Goal: Task Accomplishment & Management: Manage account settings

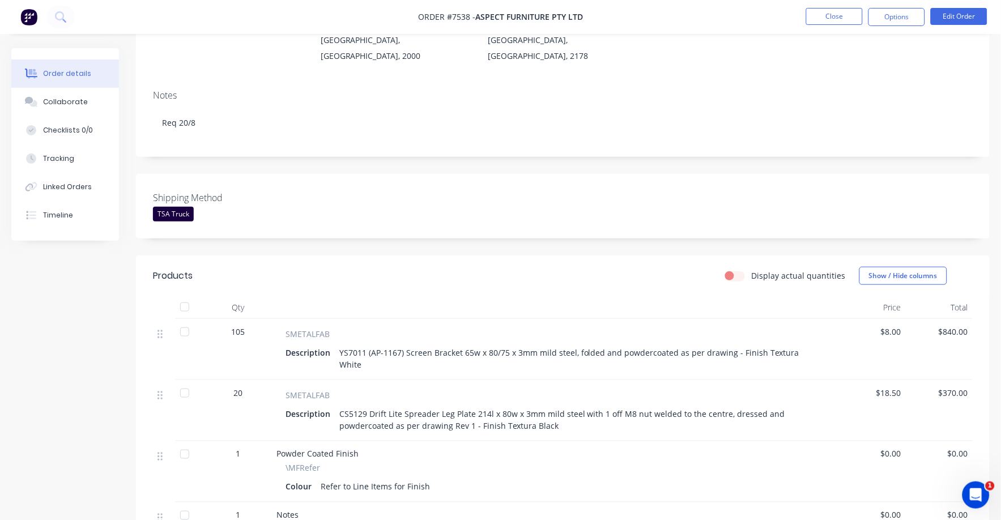
scroll to position [70, 0]
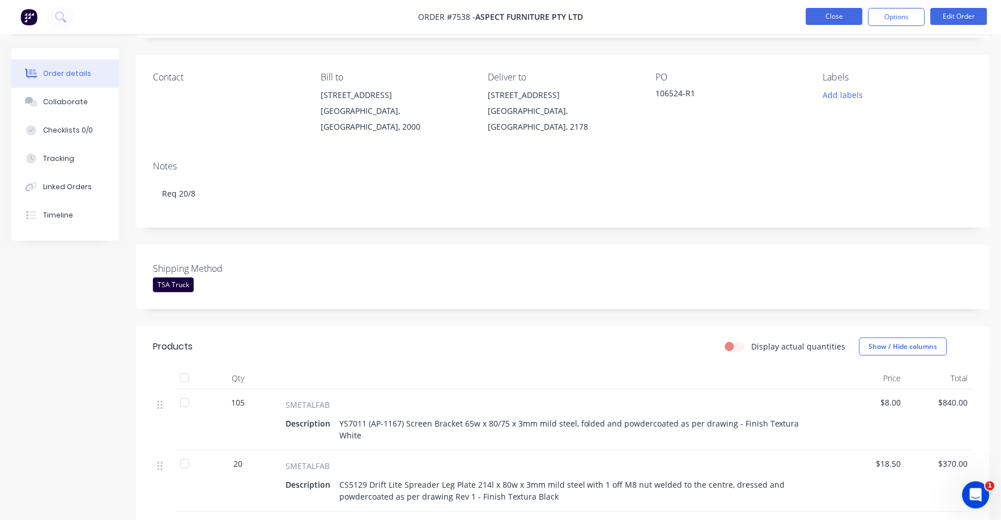
click at [826, 24] on button "Close" at bounding box center [835, 16] width 57 height 17
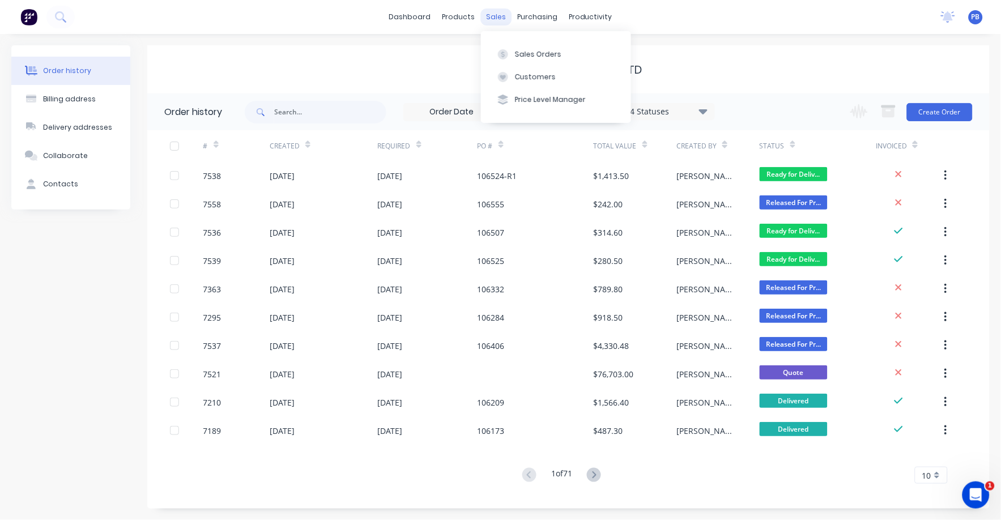
click at [494, 14] on div "sales" at bounding box center [496, 17] width 31 height 17
click at [540, 53] on div "Sales Orders" at bounding box center [538, 54] width 46 height 10
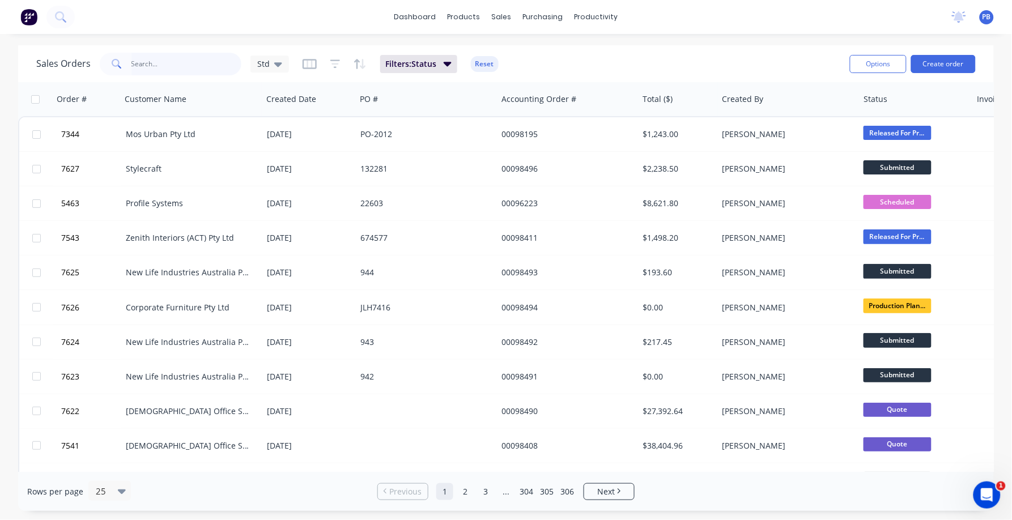
click at [158, 57] on input "text" at bounding box center [186, 64] width 111 height 23
type input "98195"
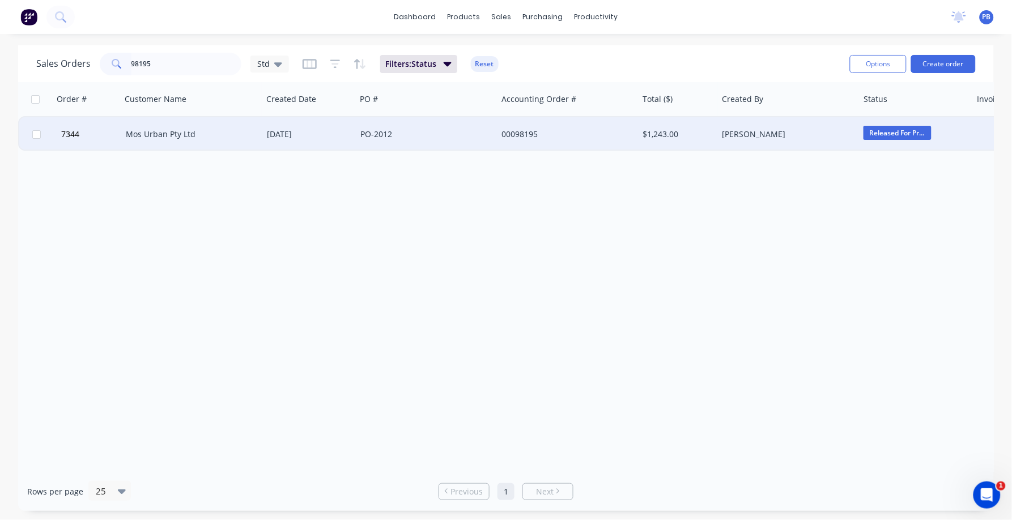
click at [159, 130] on div "Mos Urban Pty Ltd" at bounding box center [189, 134] width 126 height 11
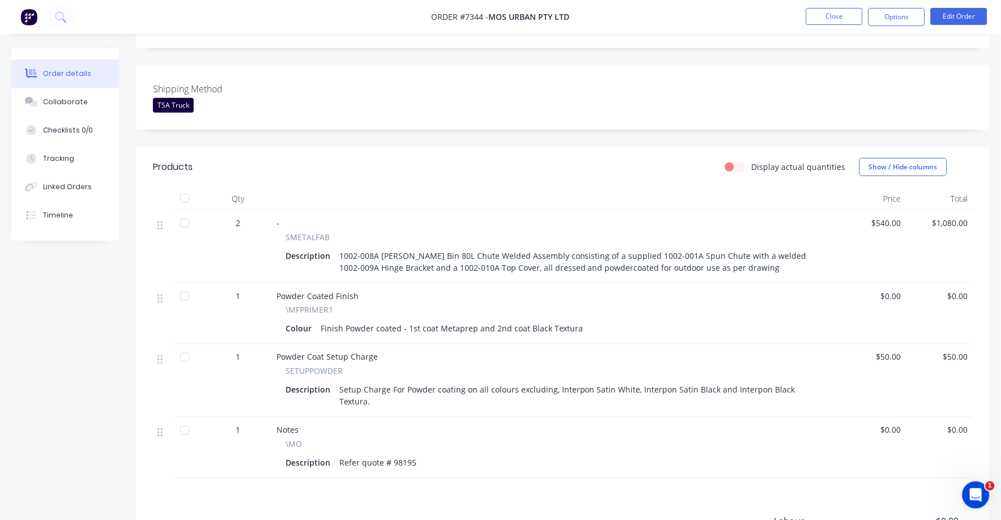
scroll to position [283, 0]
click at [839, 15] on button "Close" at bounding box center [835, 16] width 57 height 17
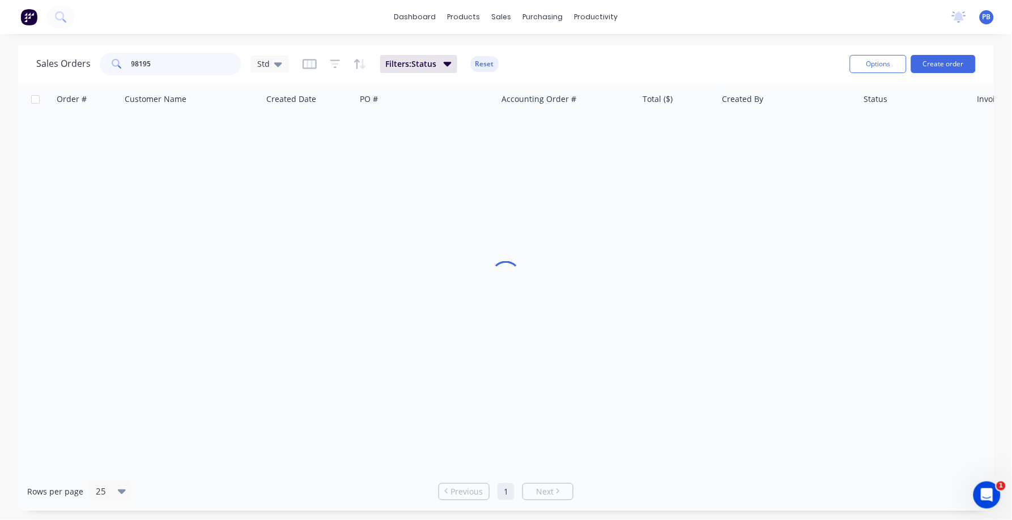
drag, startPoint x: 168, startPoint y: 61, endPoint x: 107, endPoint y: 61, distance: 61.8
click at [107, 61] on div "98195" at bounding box center [171, 64] width 142 height 23
type input "97824"
drag, startPoint x: 153, startPoint y: 62, endPoint x: 123, endPoint y: 64, distance: 30.1
click at [123, 64] on div "97824" at bounding box center [171, 64] width 142 height 23
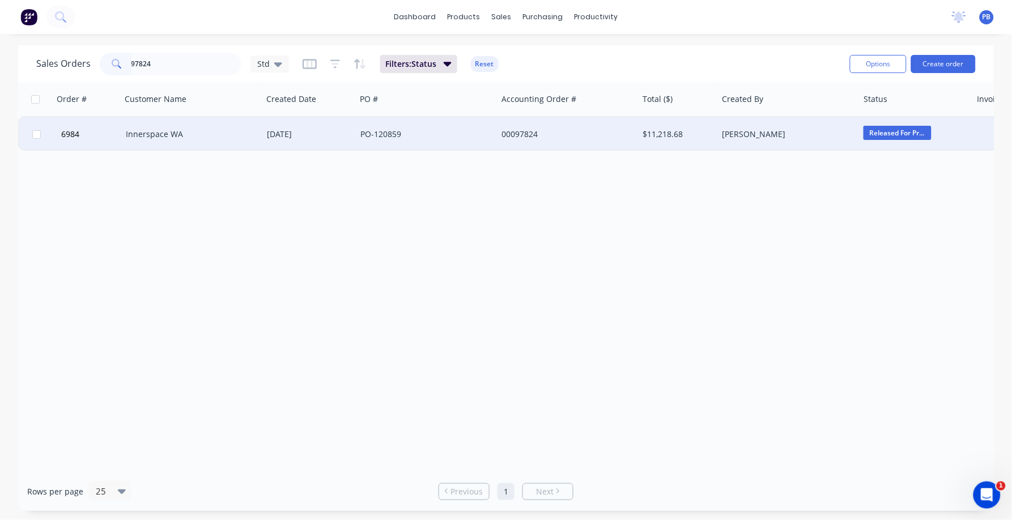
click at [150, 134] on div "Innerspace WA" at bounding box center [189, 134] width 126 height 11
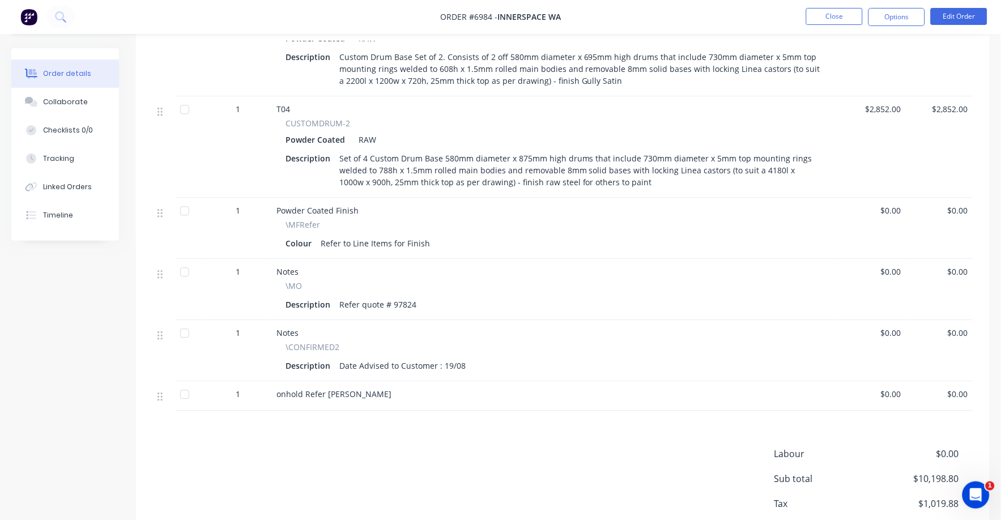
scroll to position [699, 0]
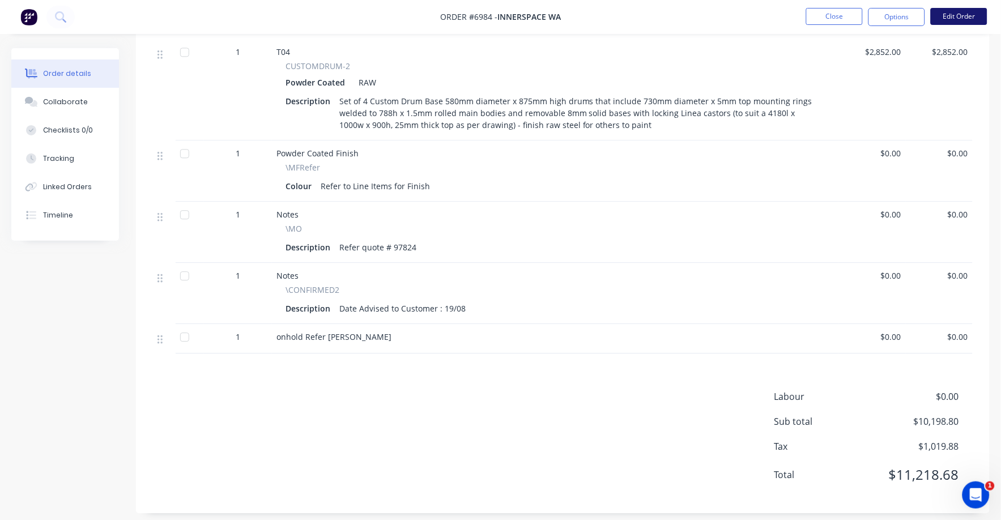
click at [951, 9] on button "Edit Order" at bounding box center [959, 16] width 57 height 17
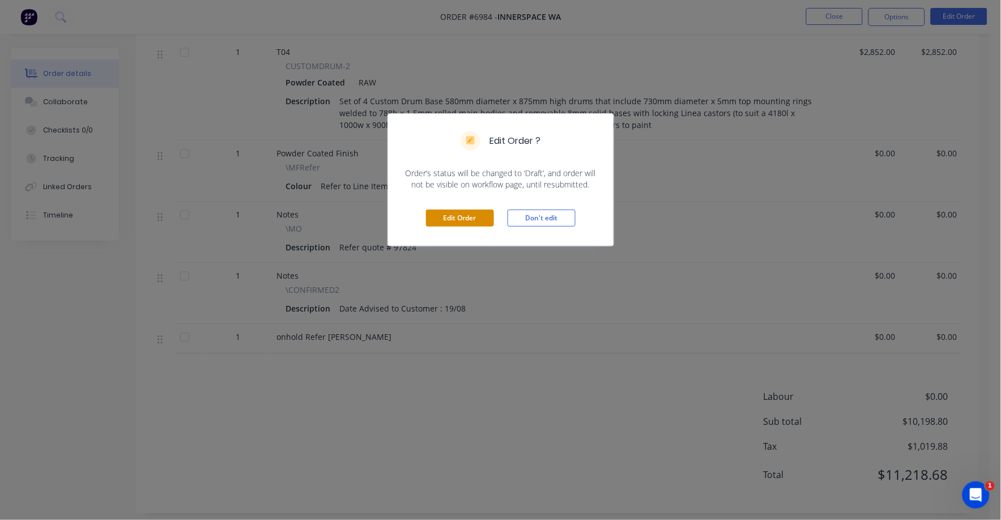
click at [459, 215] on button "Edit Order" at bounding box center [460, 218] width 68 height 17
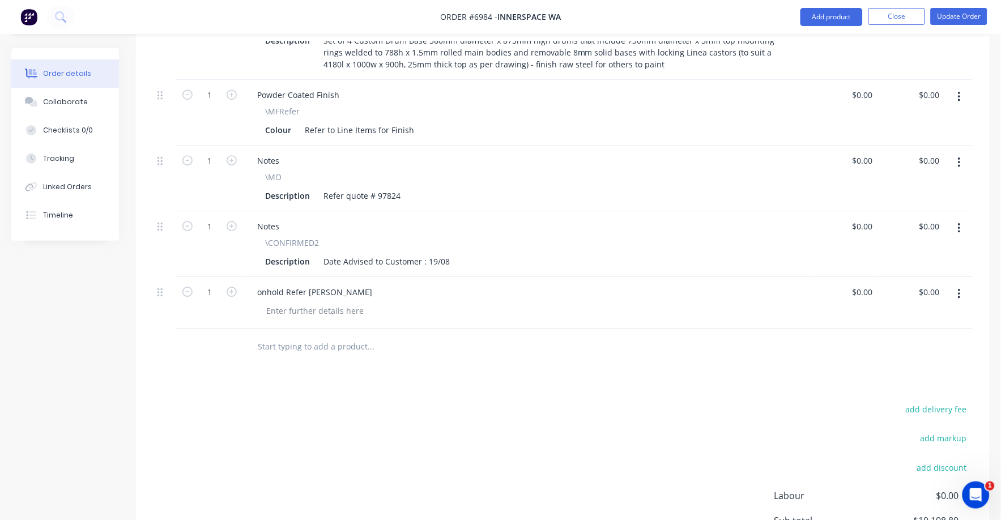
scroll to position [850, 0]
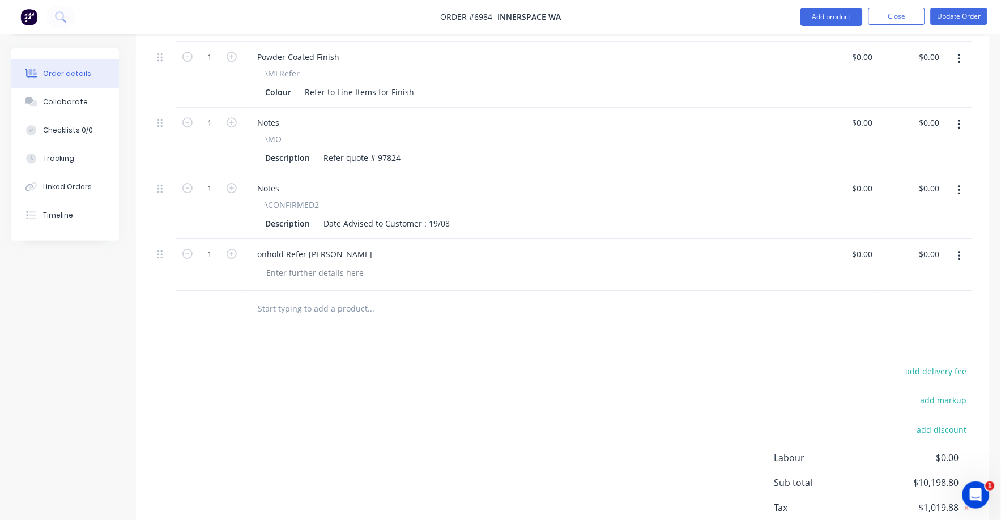
click at [958, 250] on icon "button" at bounding box center [959, 256] width 3 height 12
click at [888, 320] on button "Delete" at bounding box center [919, 331] width 108 height 23
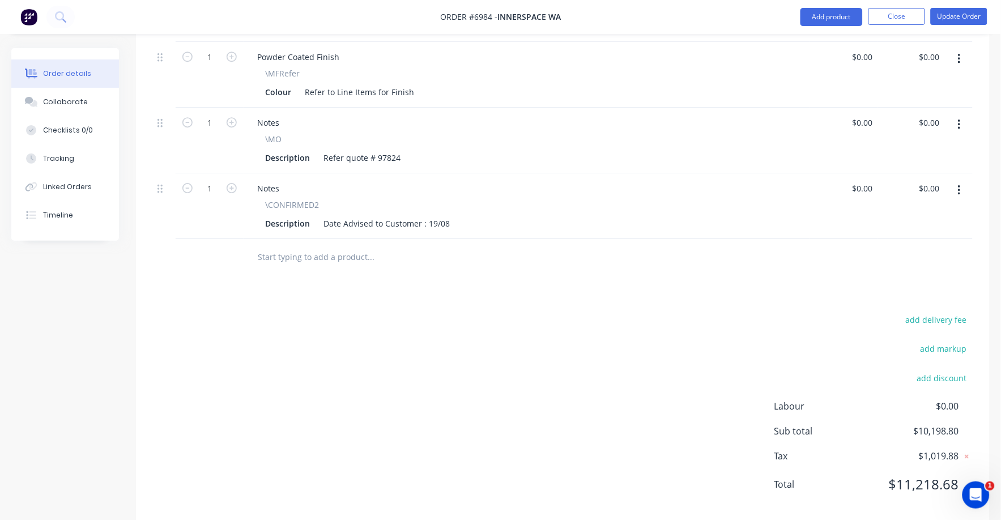
scroll to position [838, 0]
